Goal: Find specific page/section: Find specific page/section

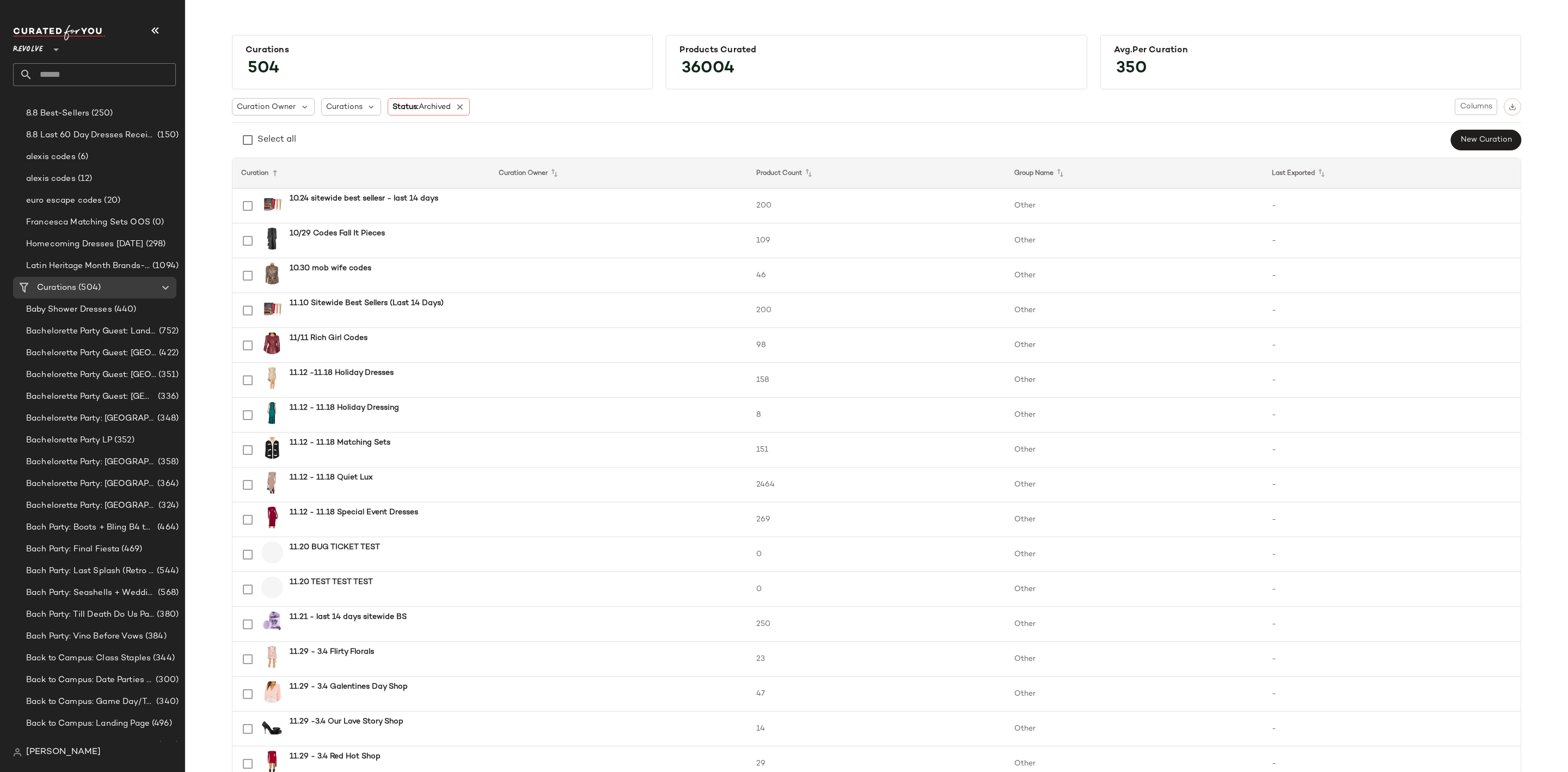
scroll to position [654, 0]
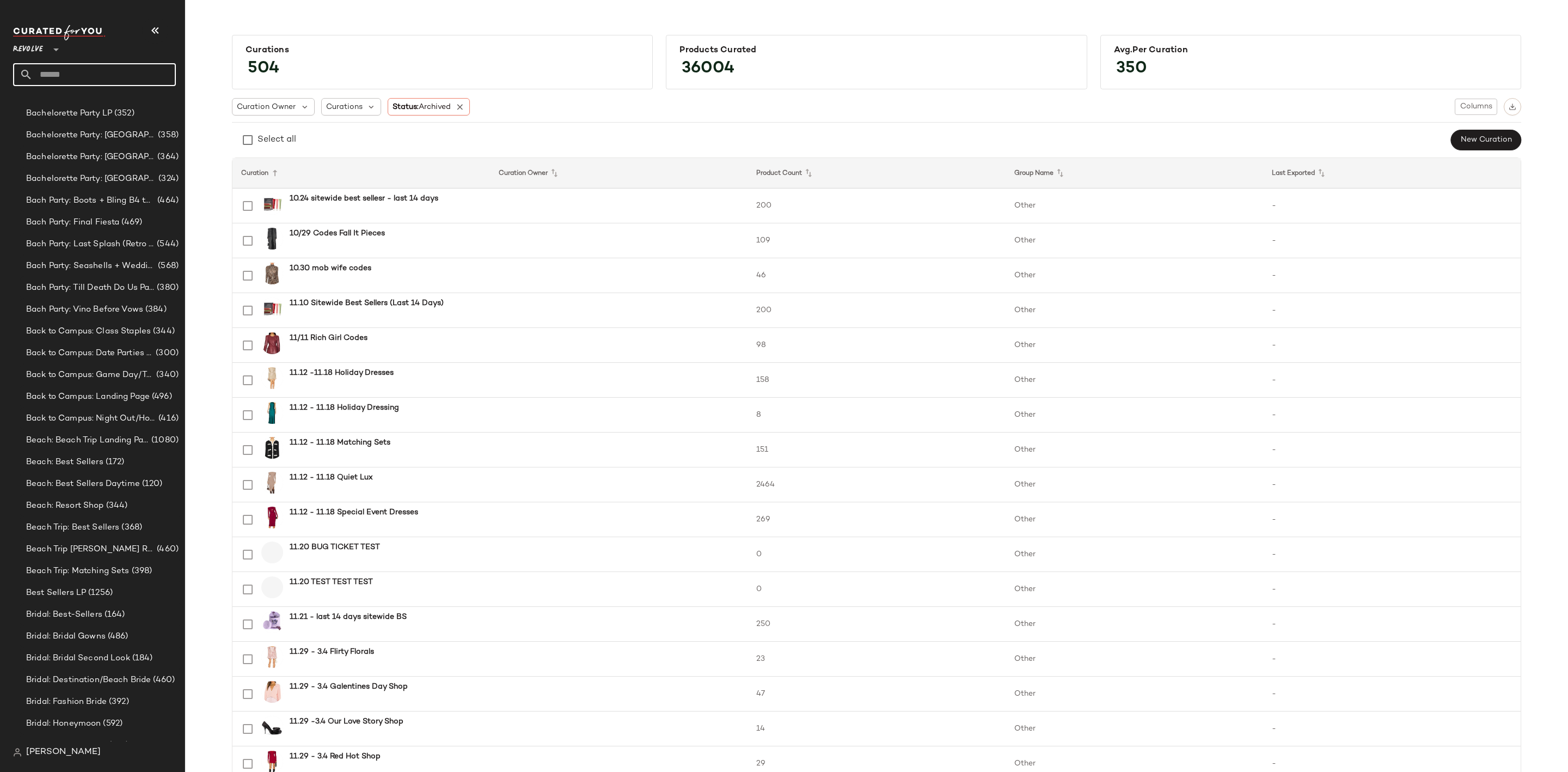
click at [85, 75] on input "text" at bounding box center [105, 74] width 143 height 23
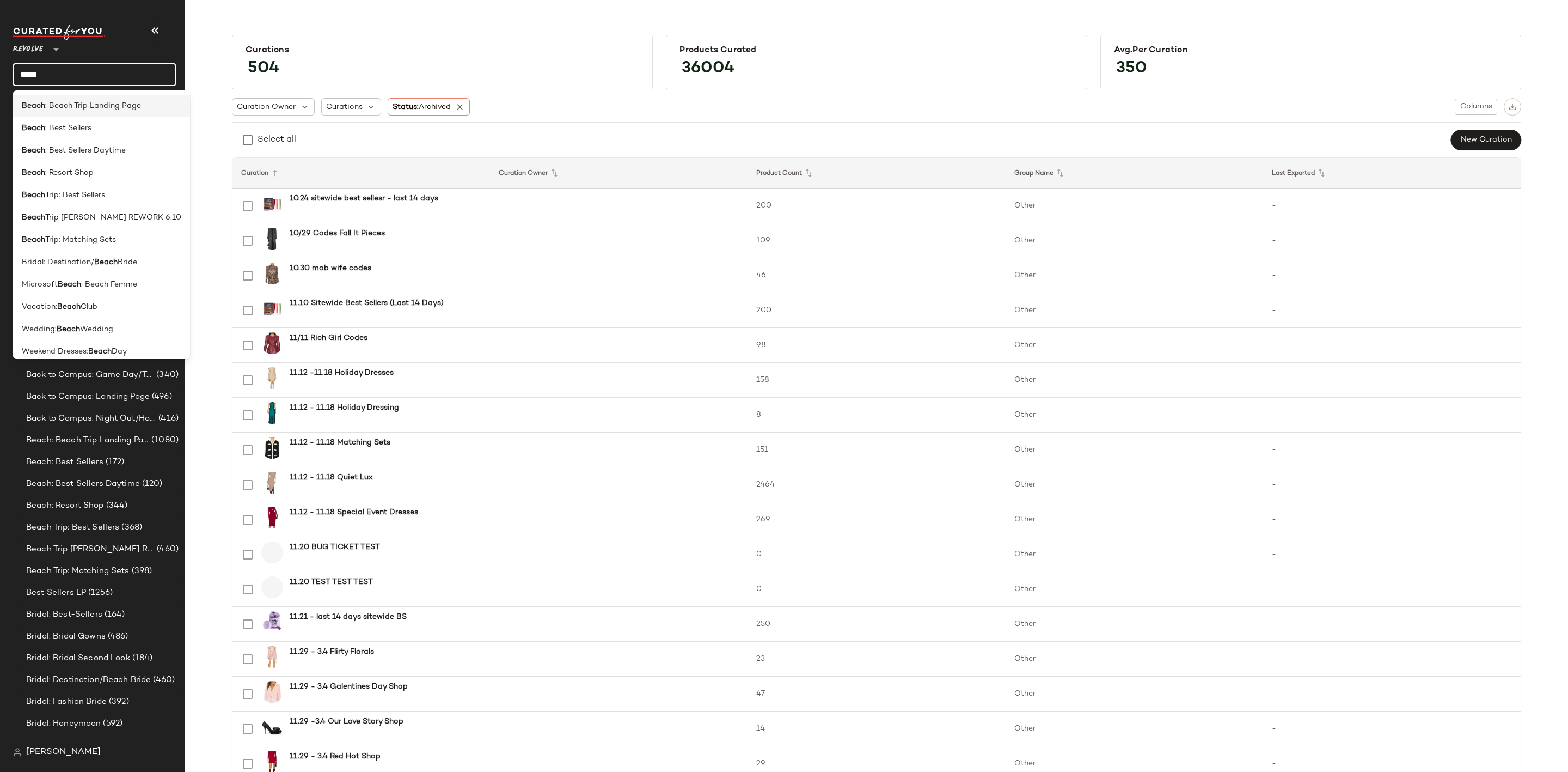
type input "*****"
click at [156, 104] on div "Beach : Beach Trip Landing Page" at bounding box center [101, 106] width 159 height 11
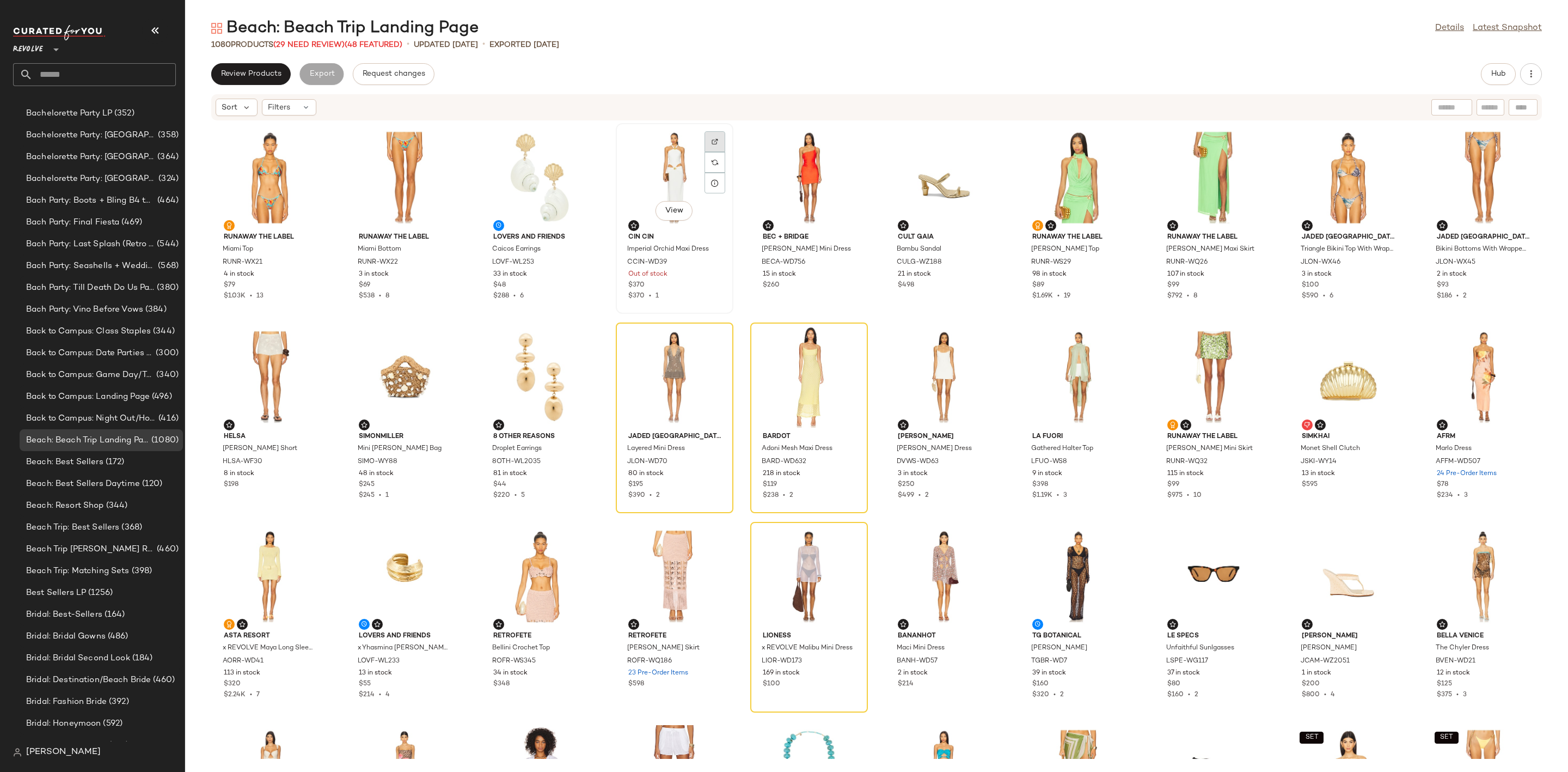
click at [707, 136] on div at bounding box center [715, 142] width 21 height 21
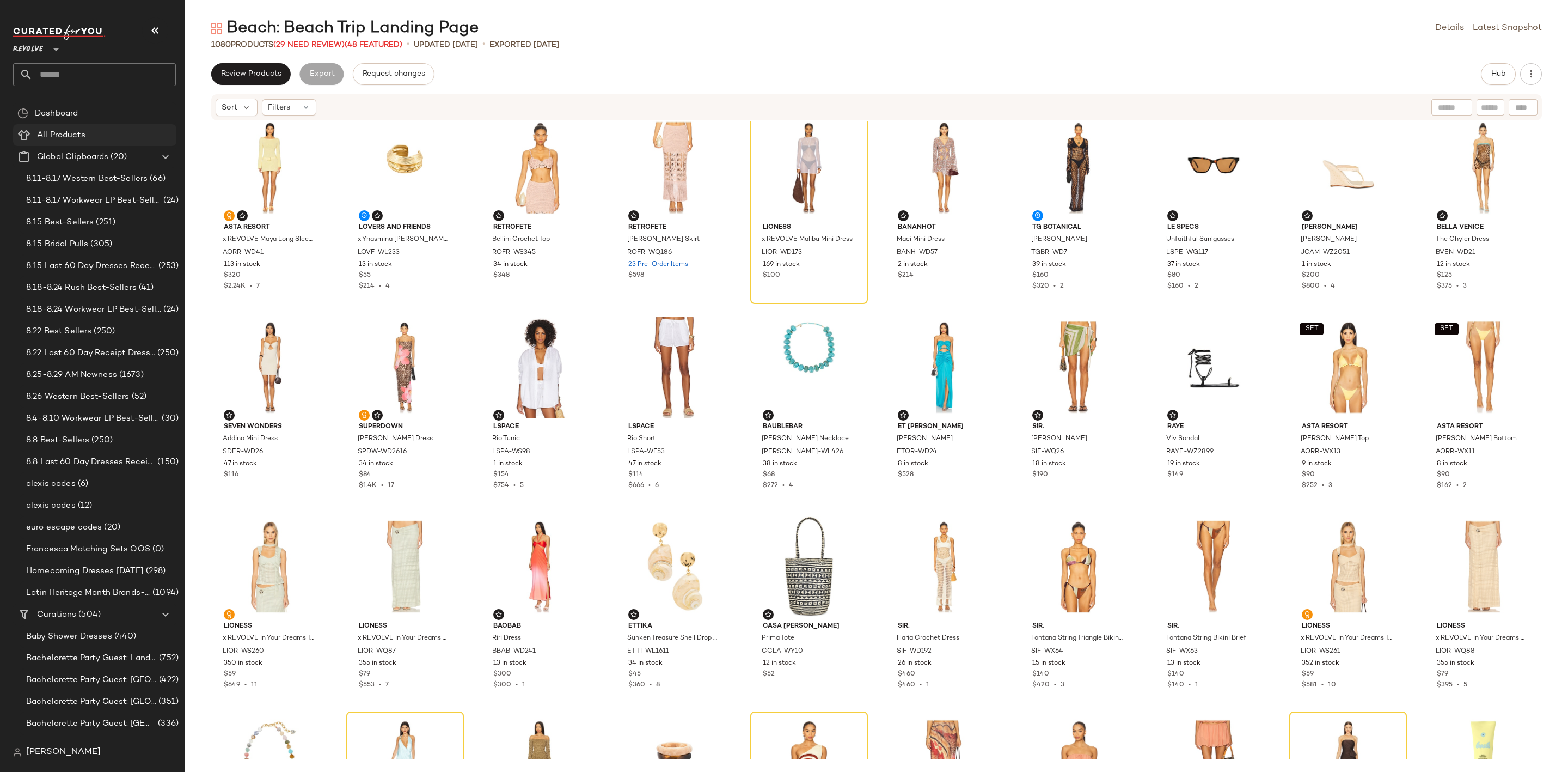
click at [92, 138] on div "All Products" at bounding box center [103, 135] width 138 height 13
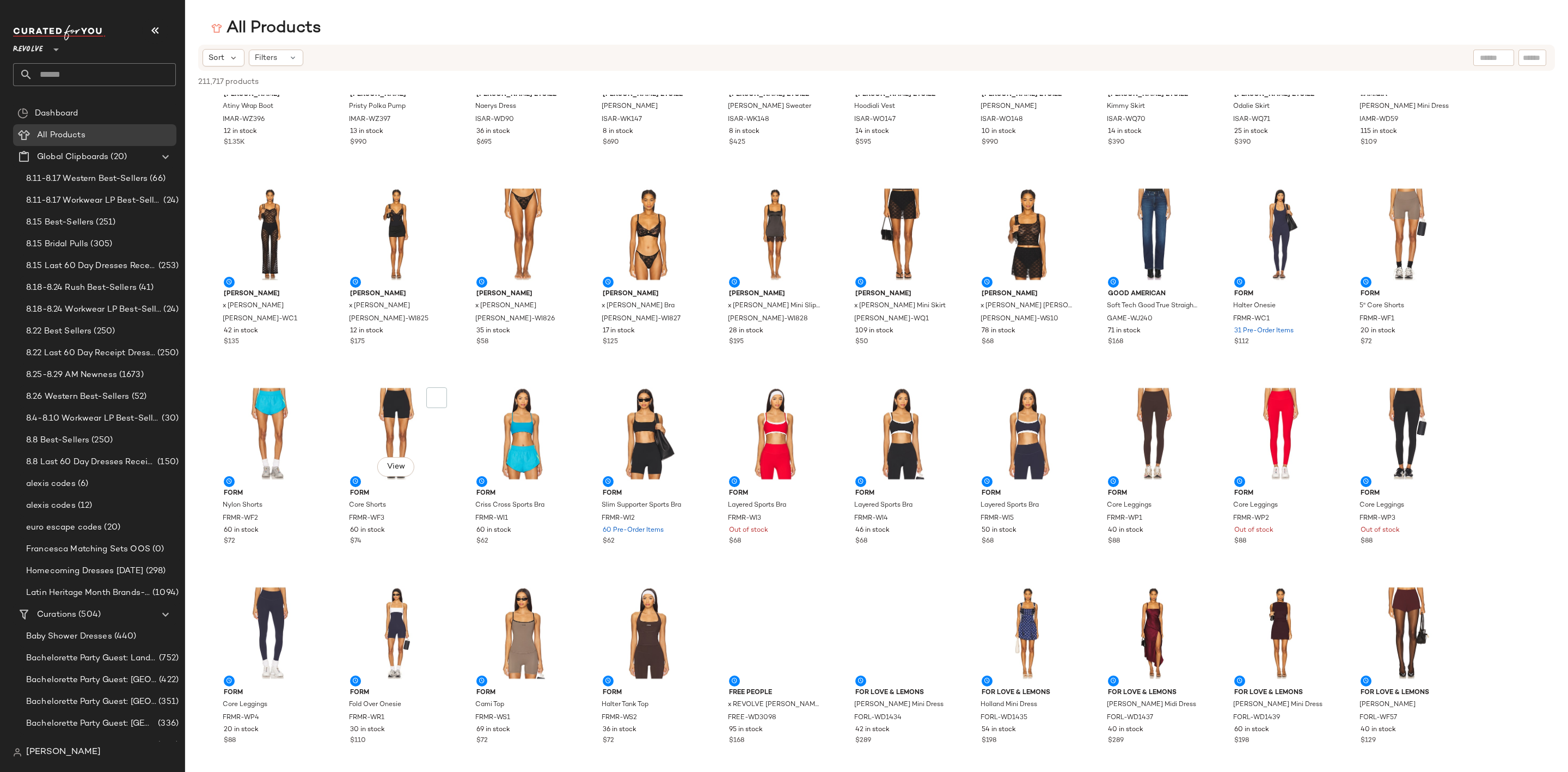
scroll to position [3350, 0]
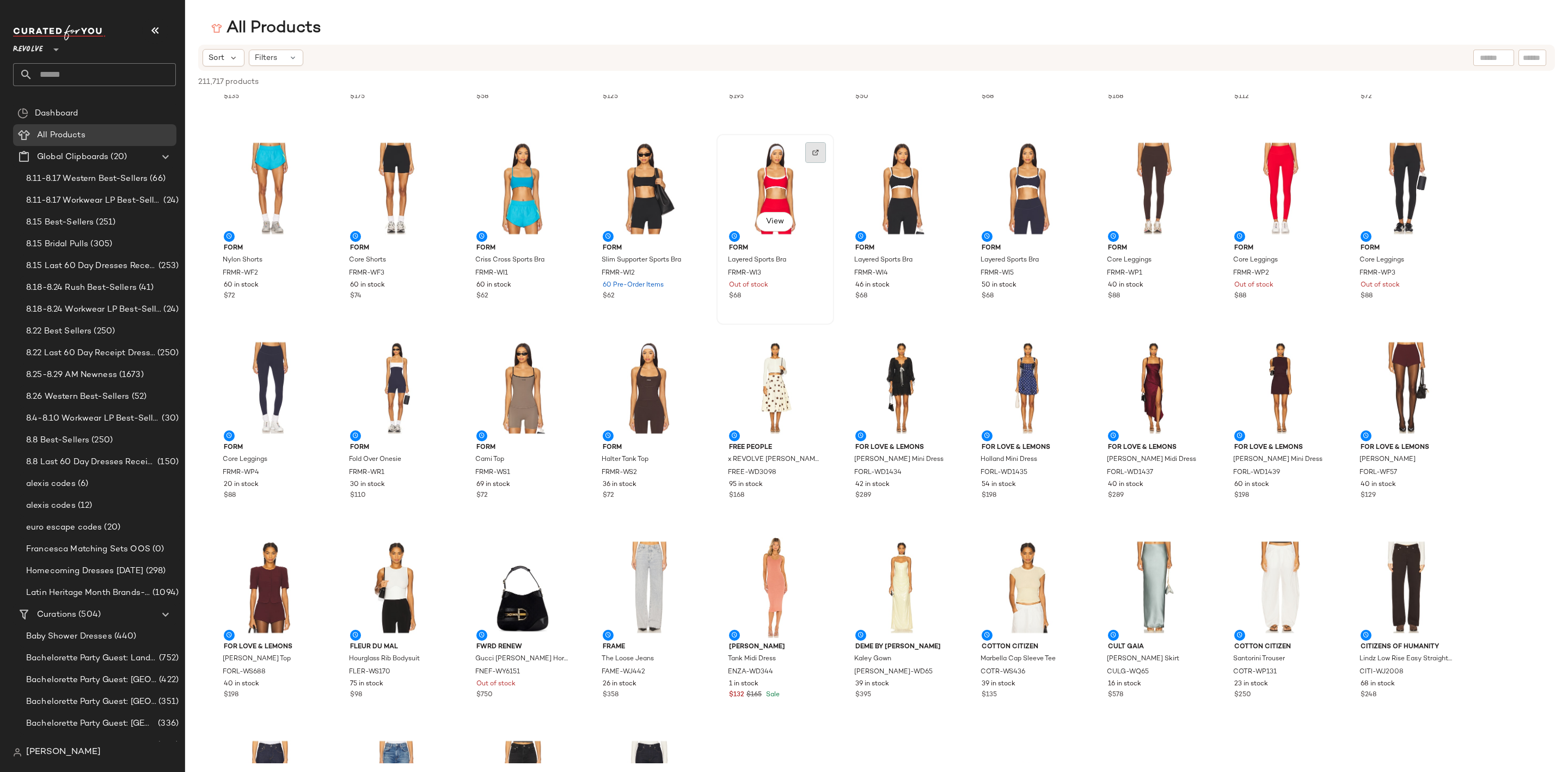
click at [818, 144] on div at bounding box center [816, 153] width 21 height 21
click at [82, 73] on input "text" at bounding box center [105, 74] width 143 height 23
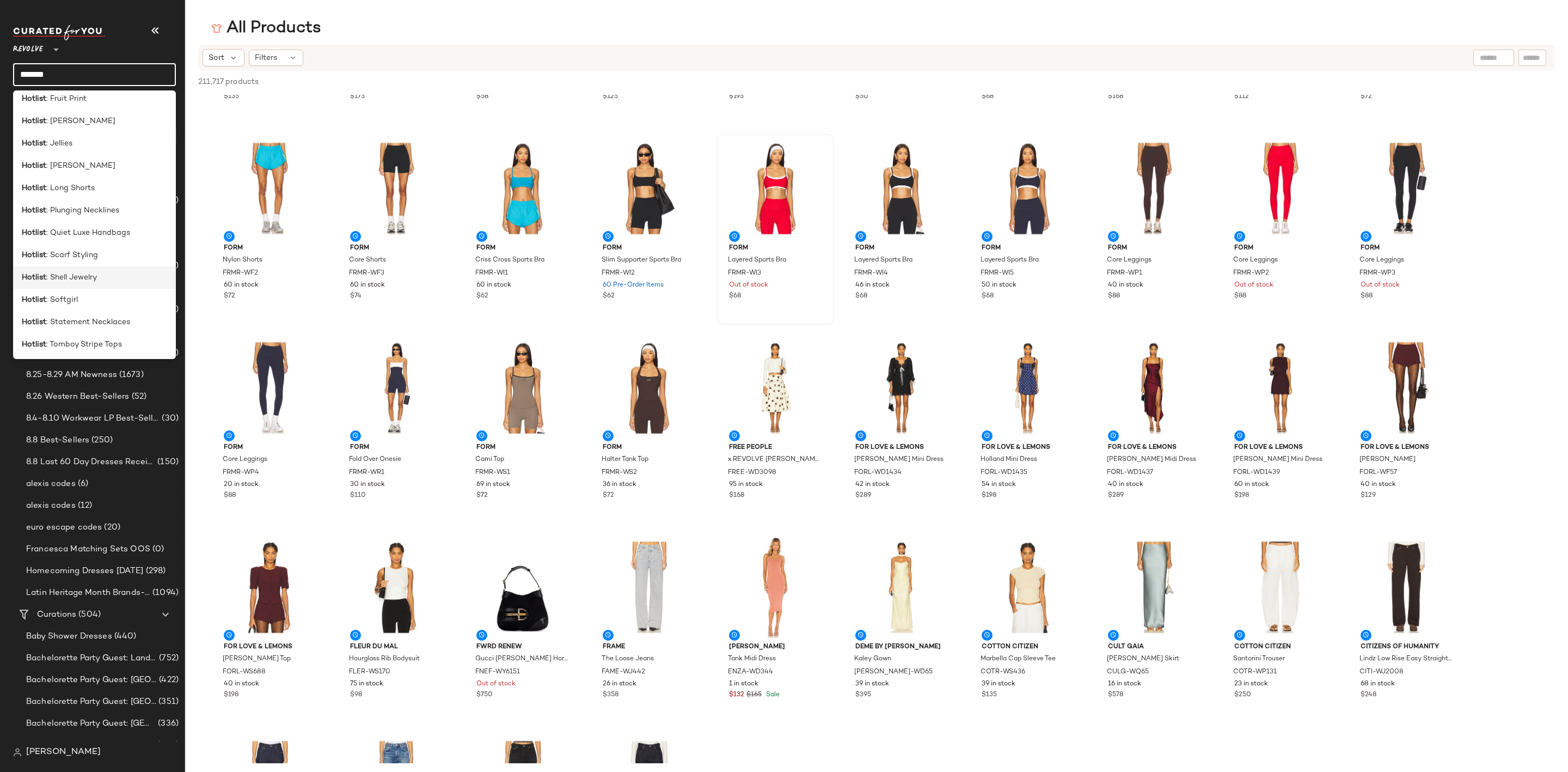
scroll to position [209, 0]
type input "*******"
click at [106, 322] on div "Hotlist : Track Pants" at bounding box center [94, 321] width 146 height 11
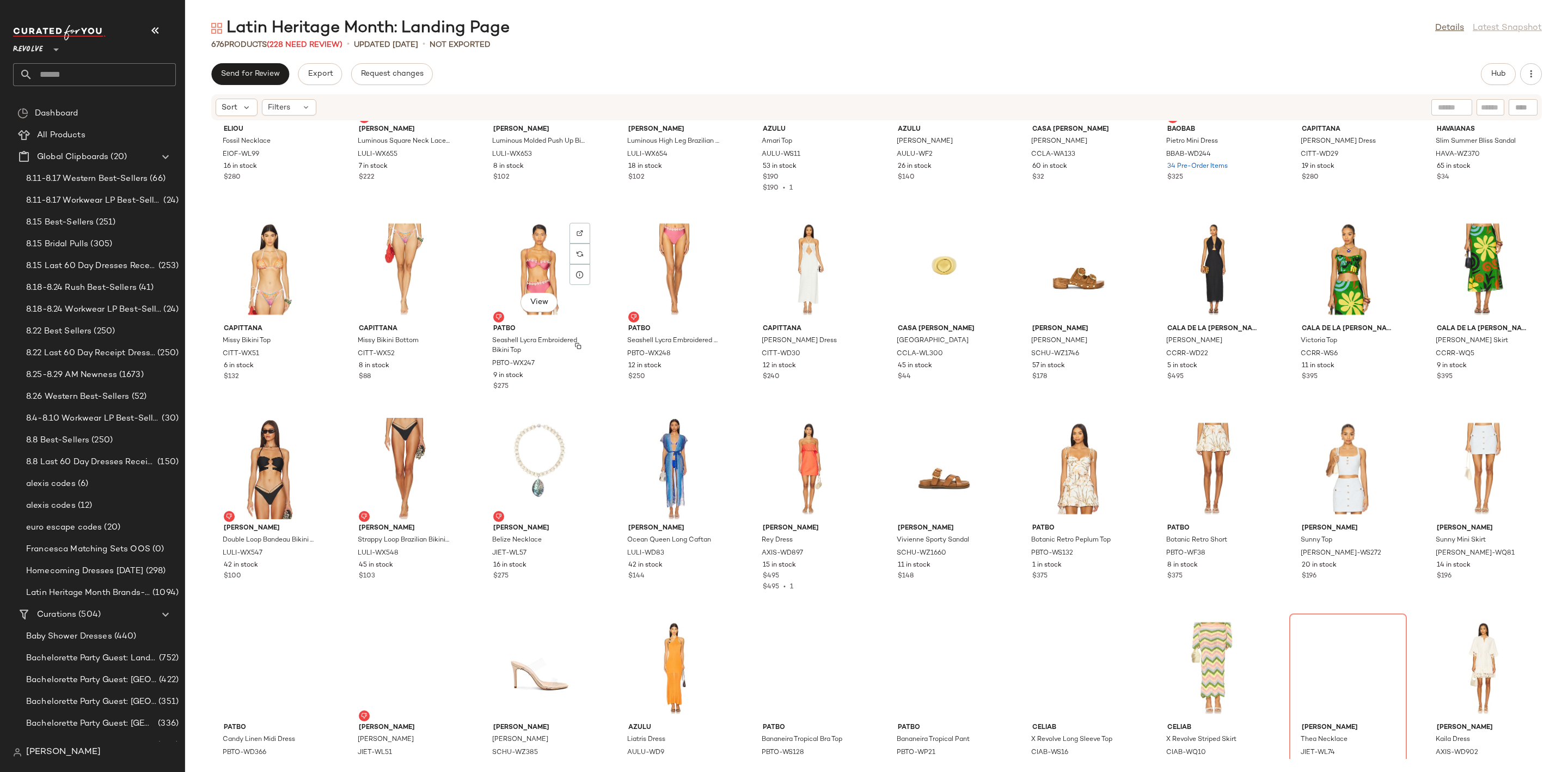
scroll to position [4830, 0]
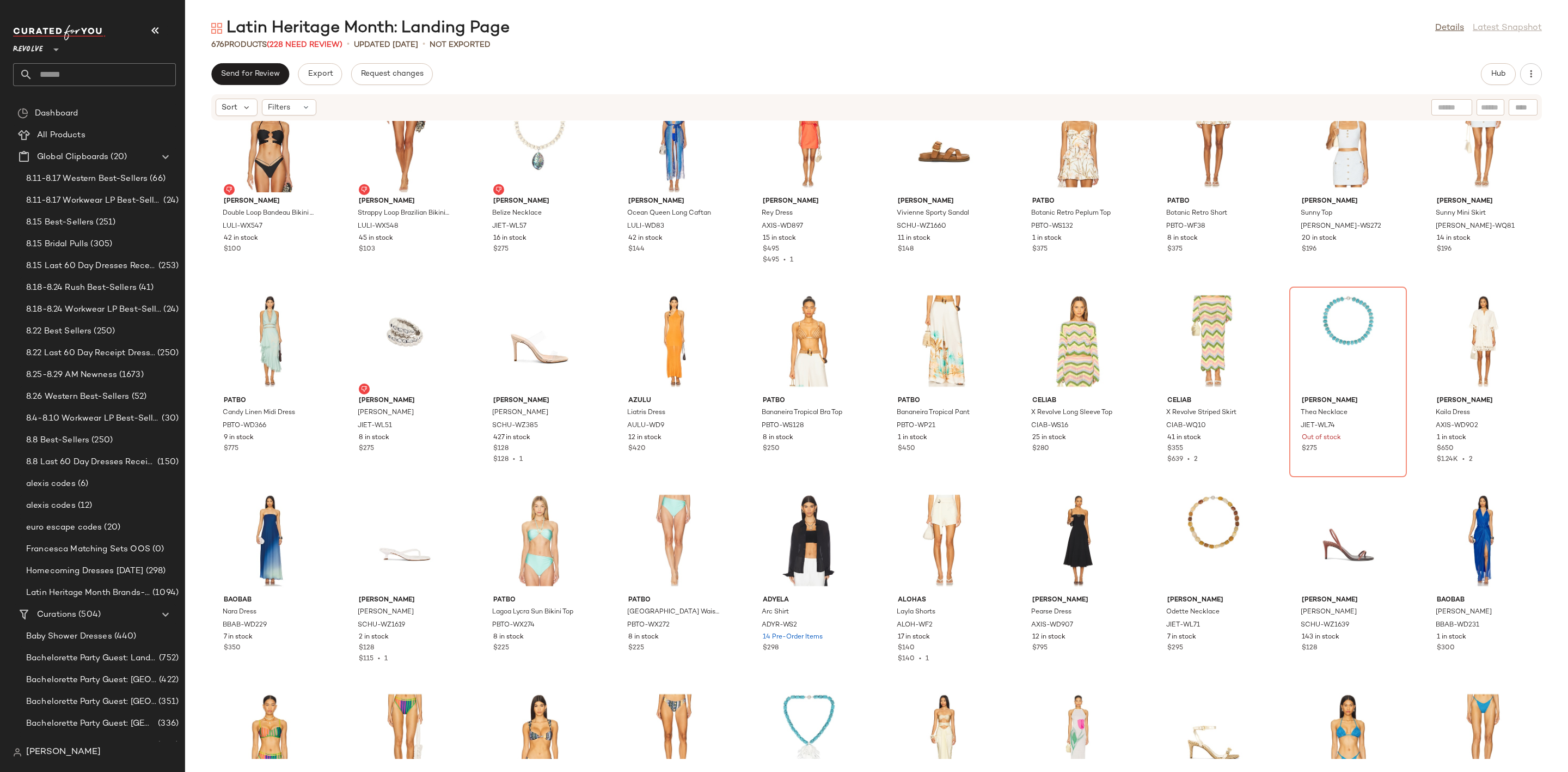
click at [73, 68] on input "text" at bounding box center [105, 74] width 143 height 23
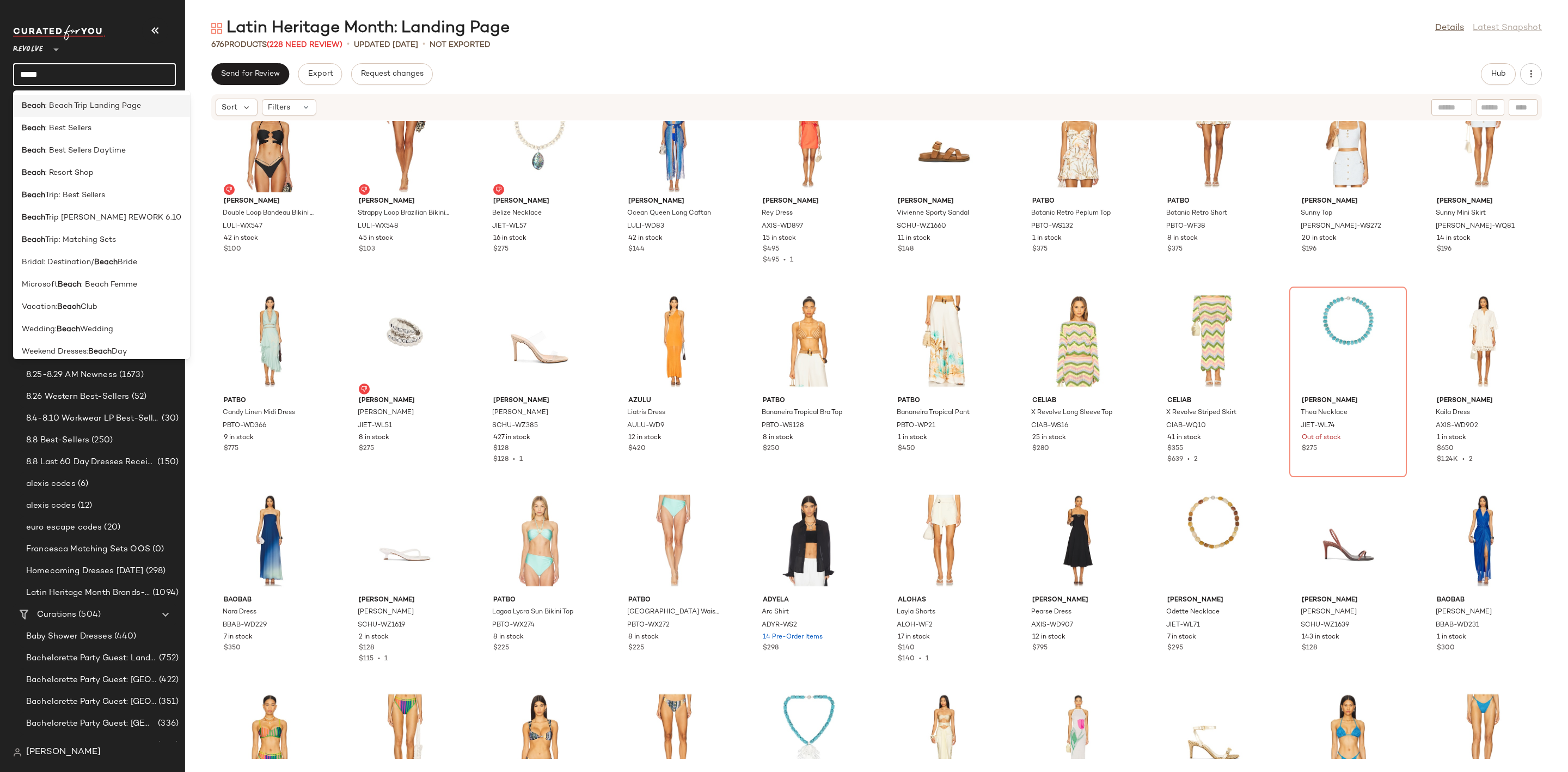
type input "*****"
click at [118, 105] on span ": Beach Trip Landing Page" at bounding box center [93, 106] width 96 height 11
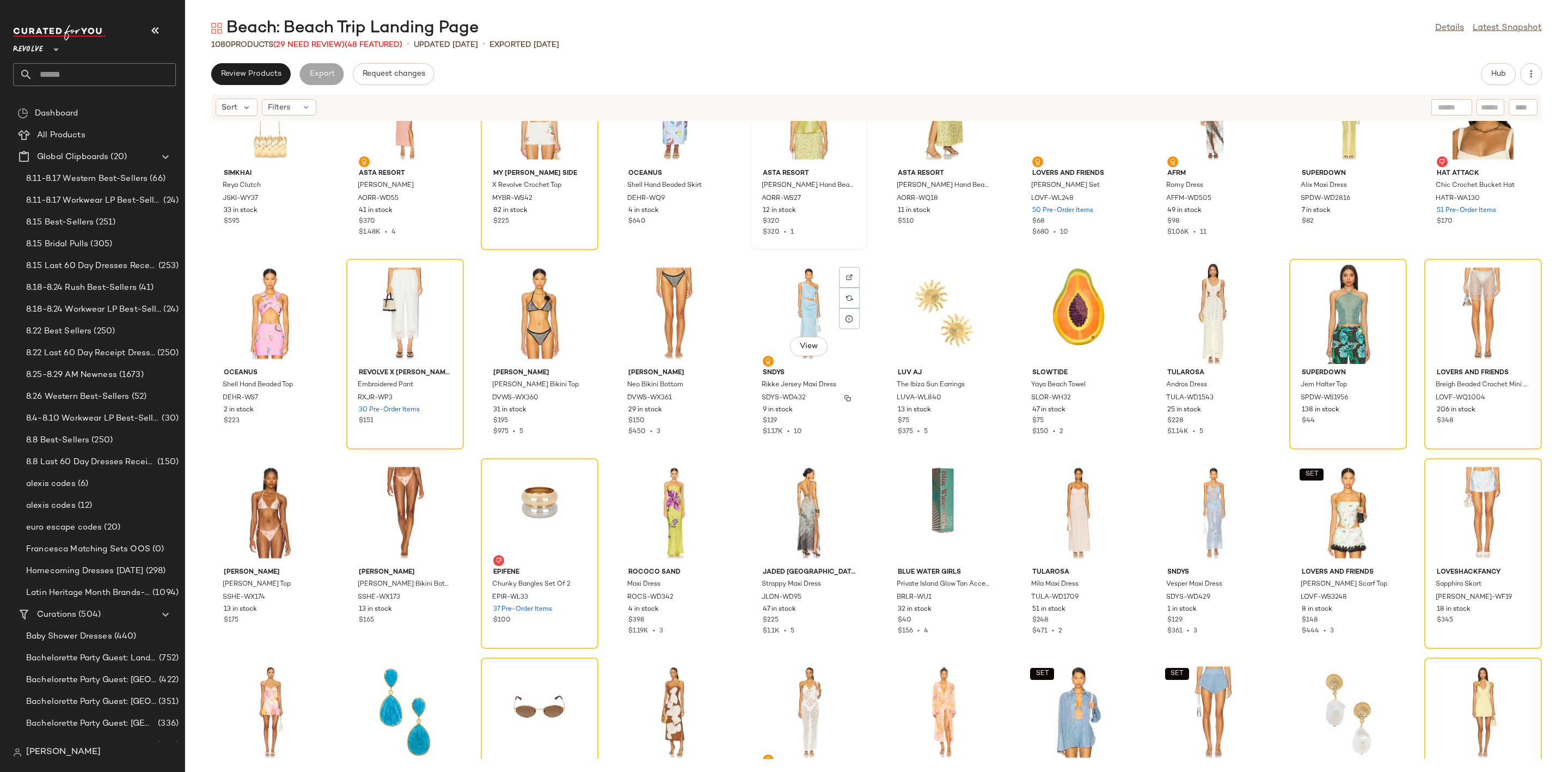
scroll to position [2950, 0]
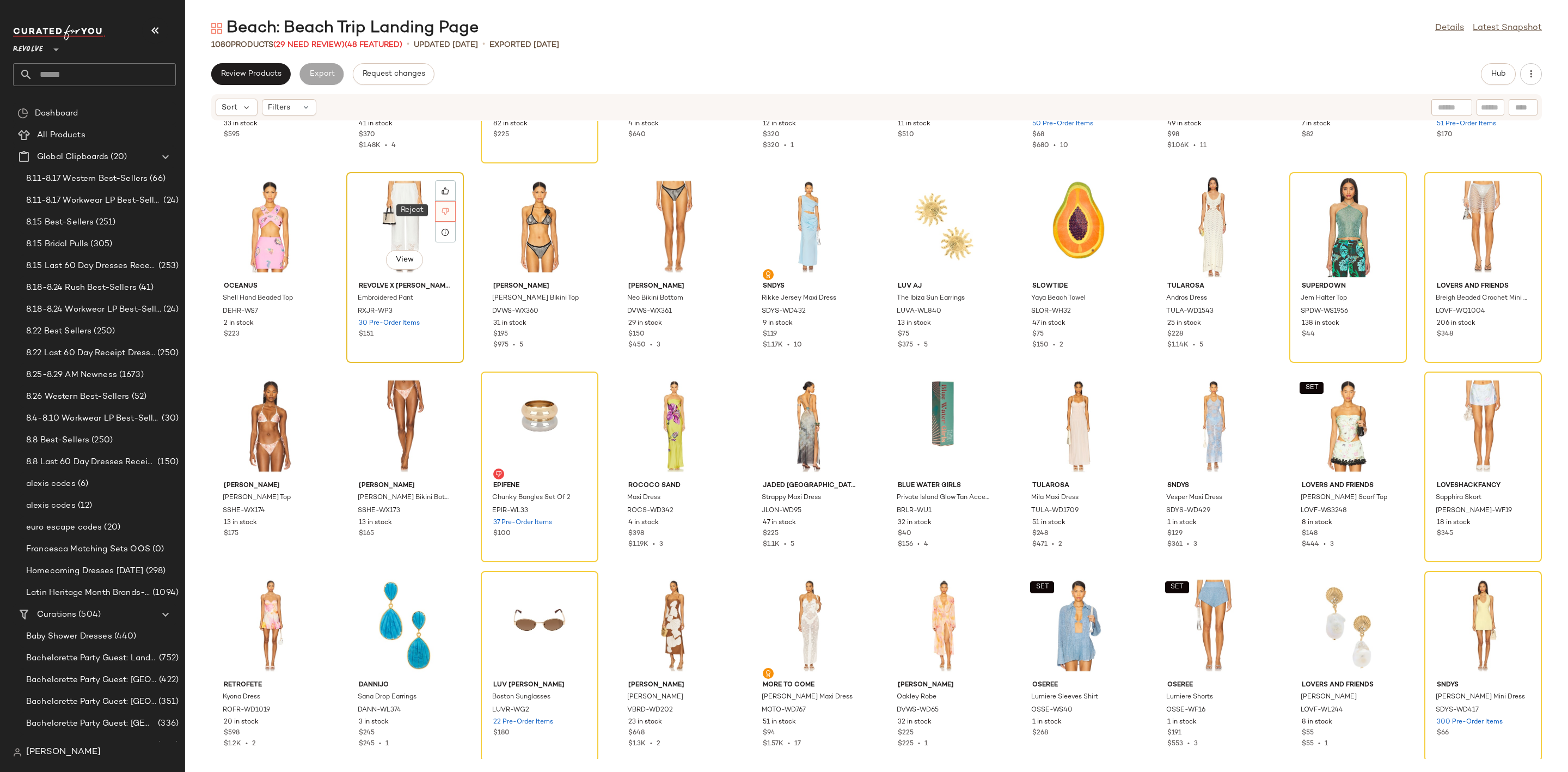
click at [444, 203] on div at bounding box center [446, 212] width 21 height 21
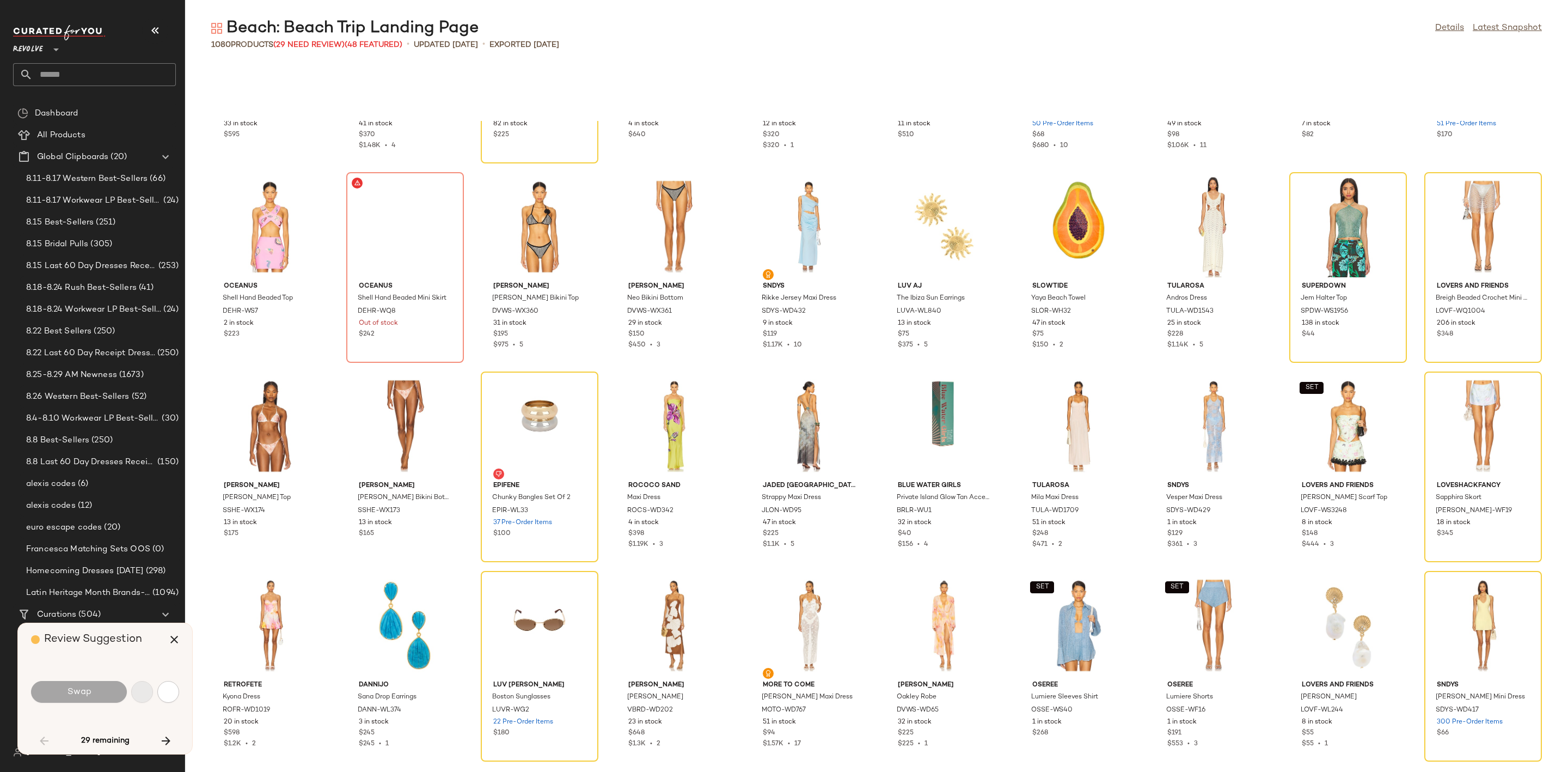
scroll to position [2791, 0]
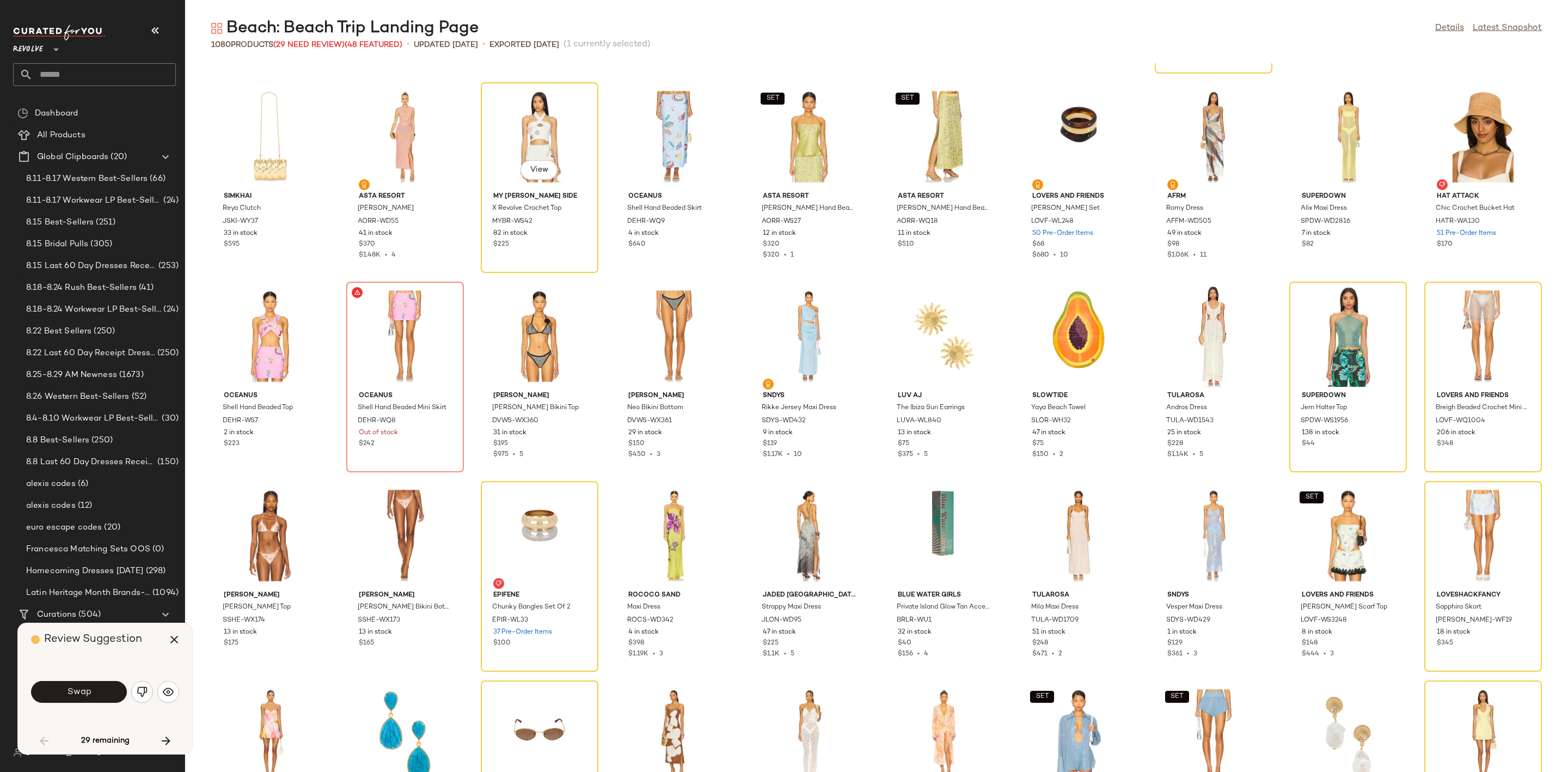
scroll to position [2950, 0]
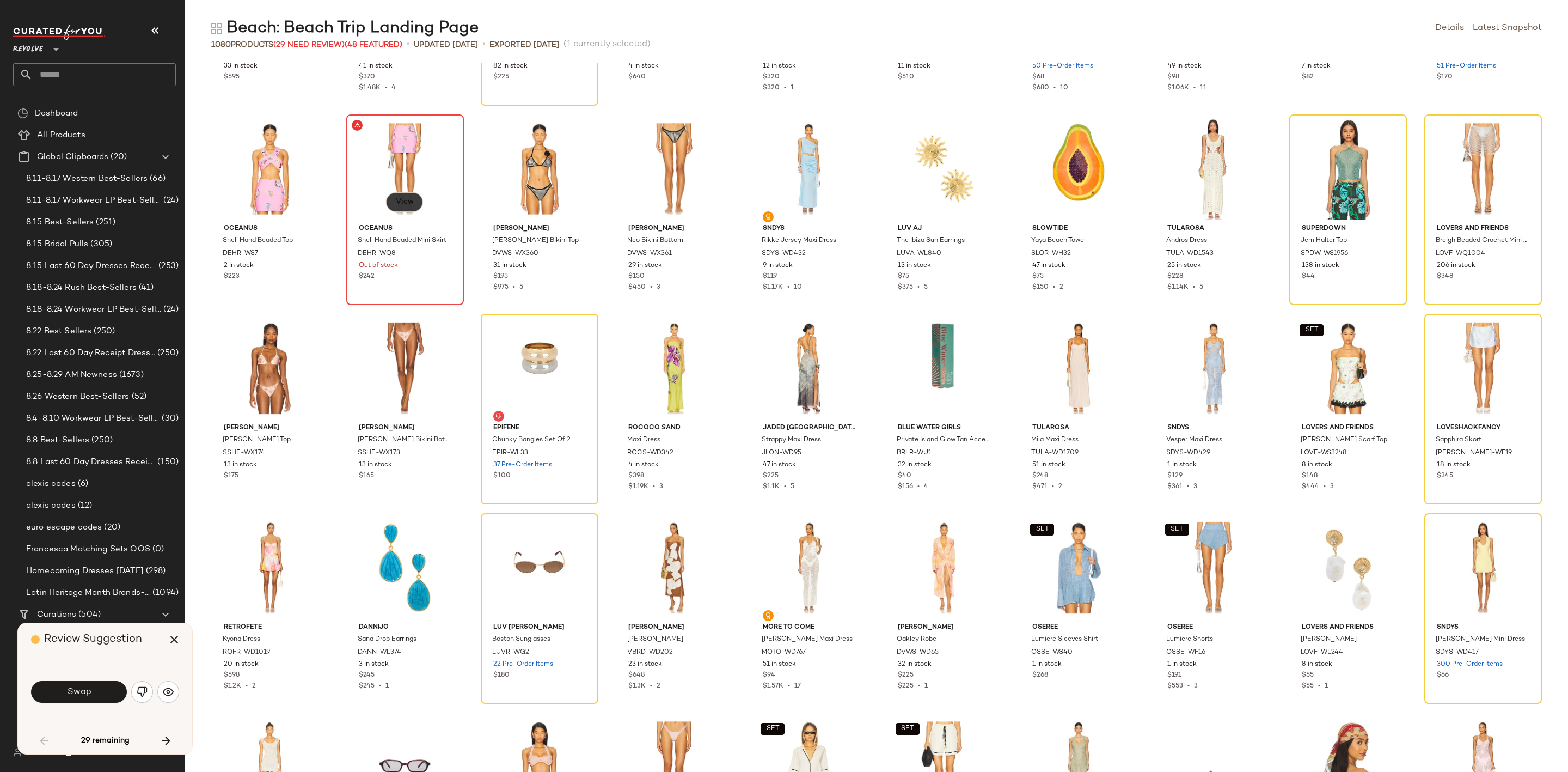
click at [405, 206] on span "View" at bounding box center [404, 202] width 19 height 9
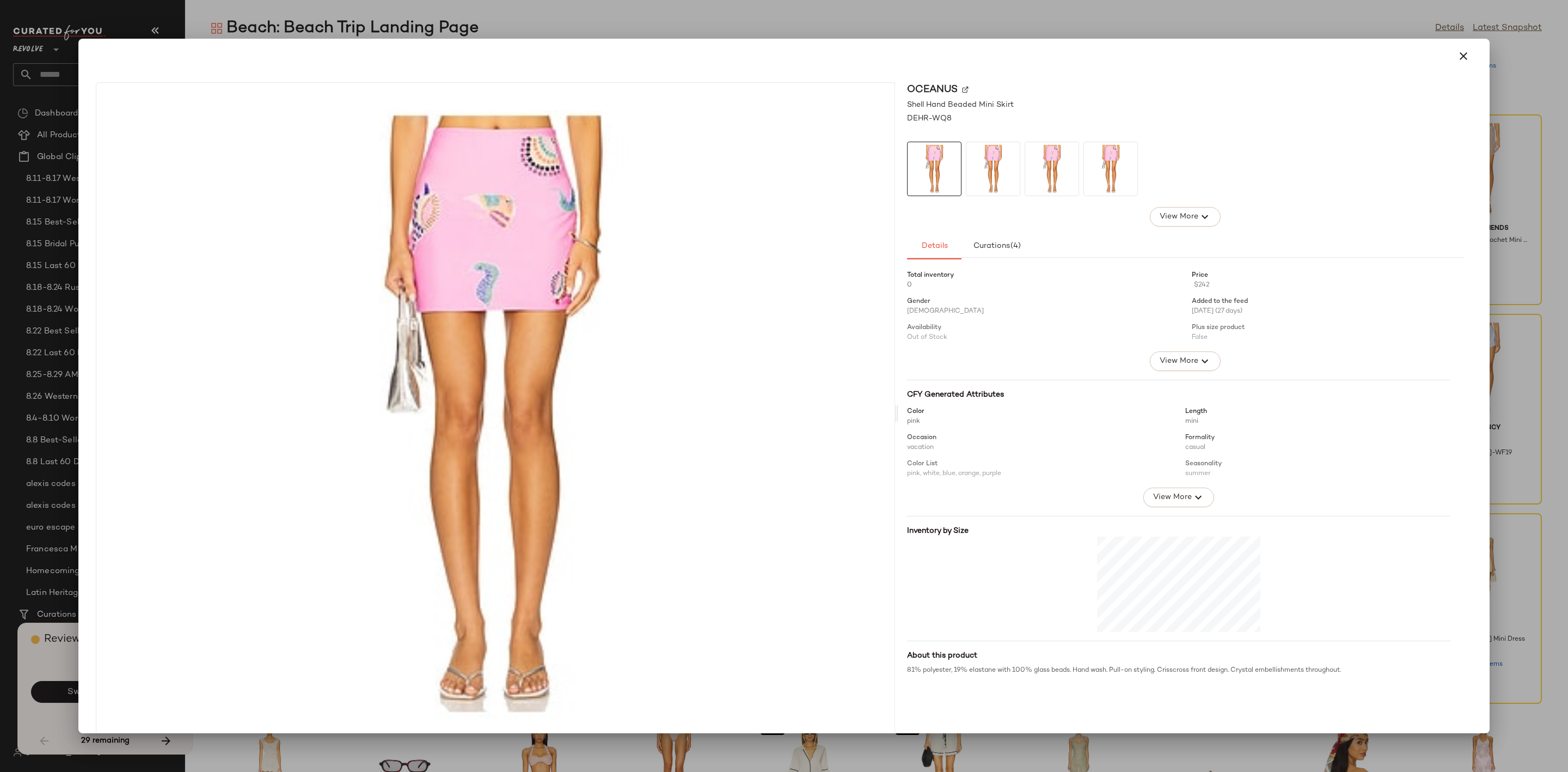
click at [962, 89] on img at bounding box center [965, 89] width 6 height 6
click at [1459, 61] on icon "button" at bounding box center [1463, 56] width 13 height 13
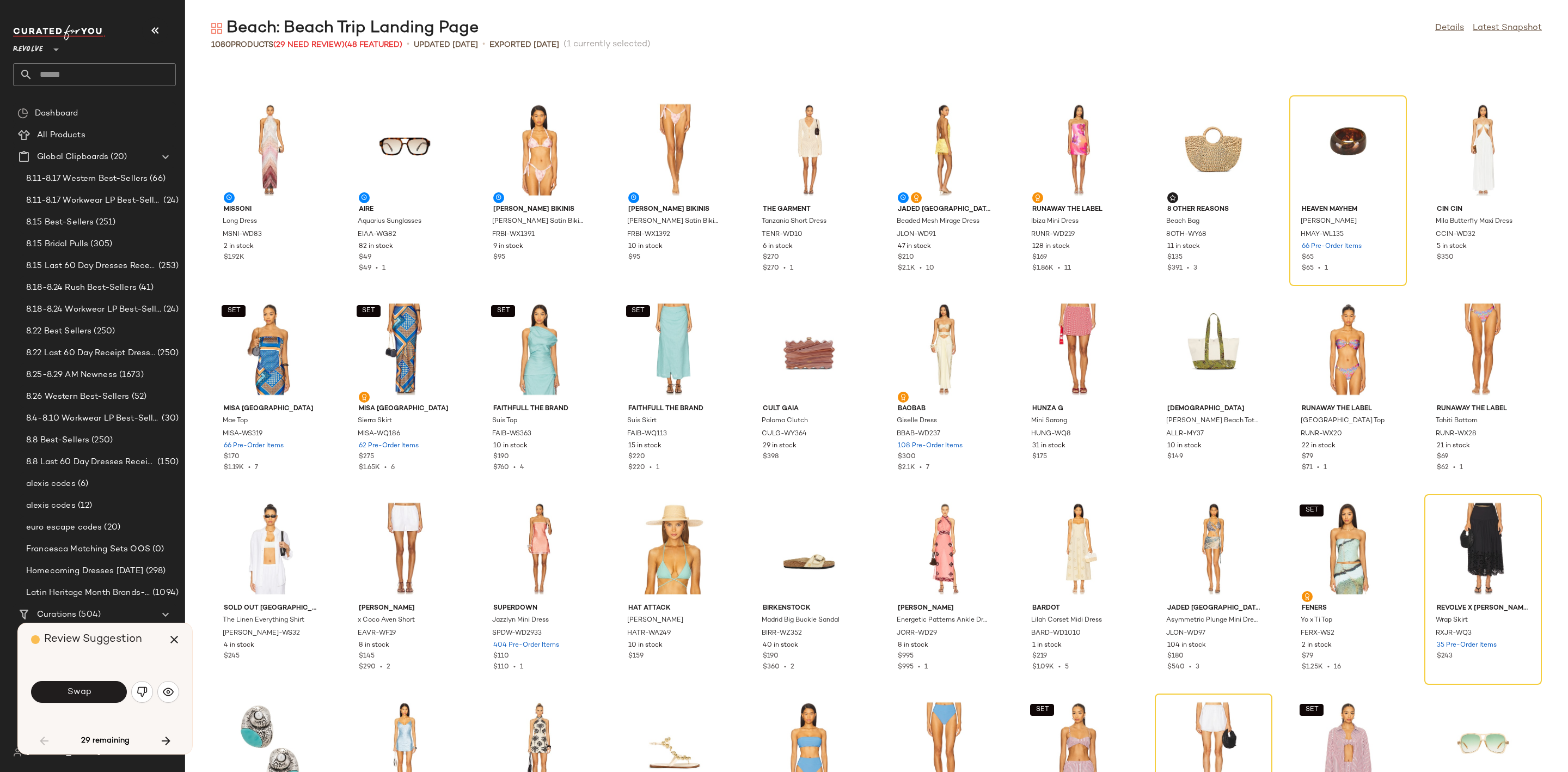
scroll to position [1970, 0]
